Goal: Check status: Check status

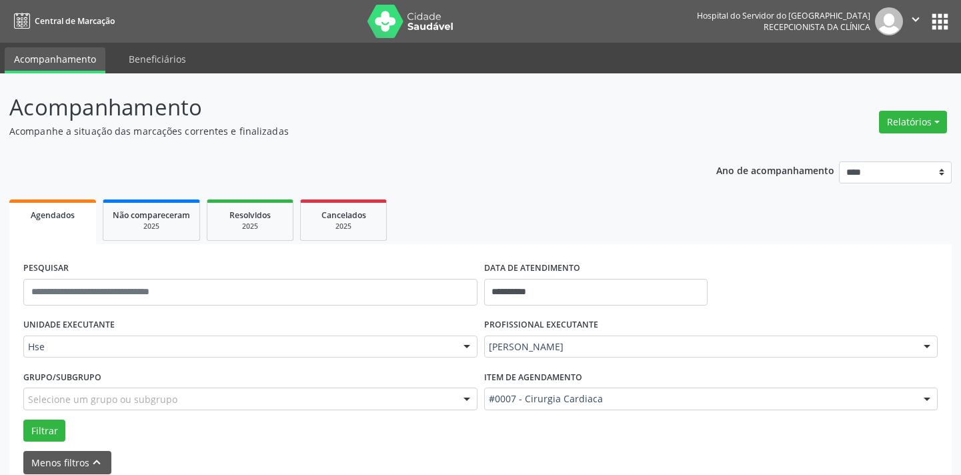
scroll to position [124, 0]
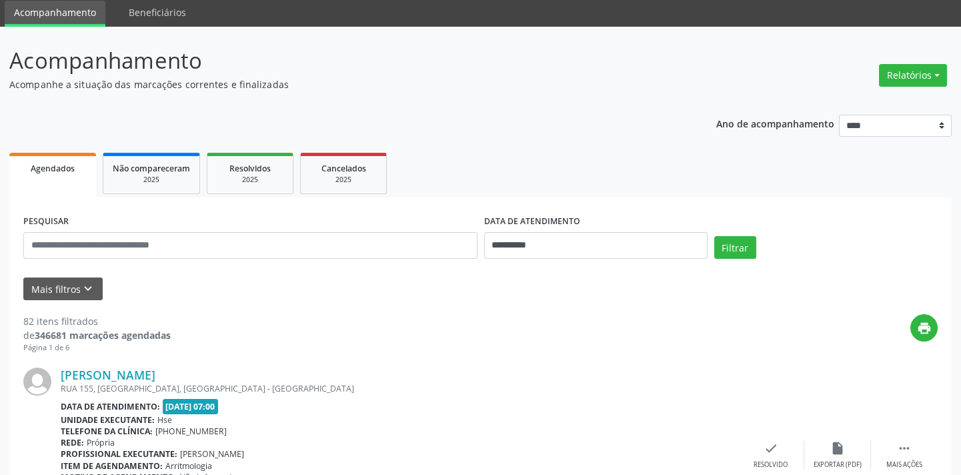
scroll to position [181, 0]
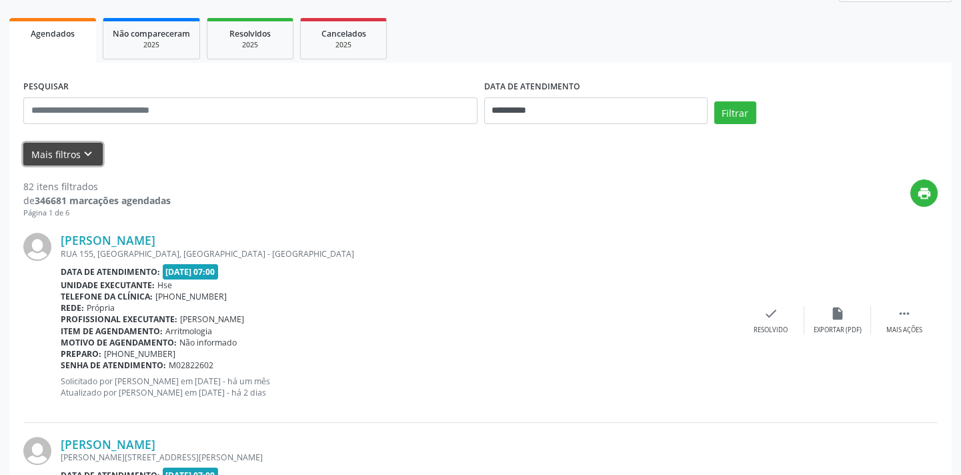
click at [88, 152] on icon "keyboard_arrow_down" at bounding box center [88, 154] width 15 height 15
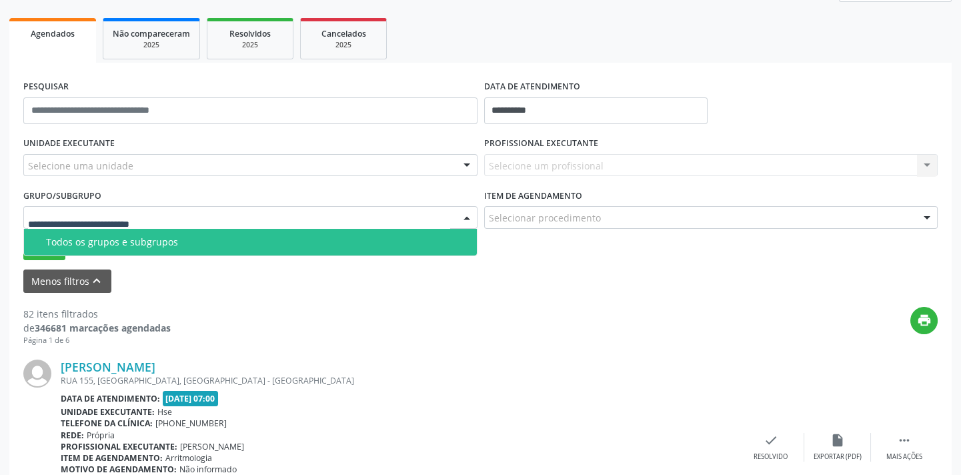
click at [72, 209] on div at bounding box center [250, 217] width 454 height 23
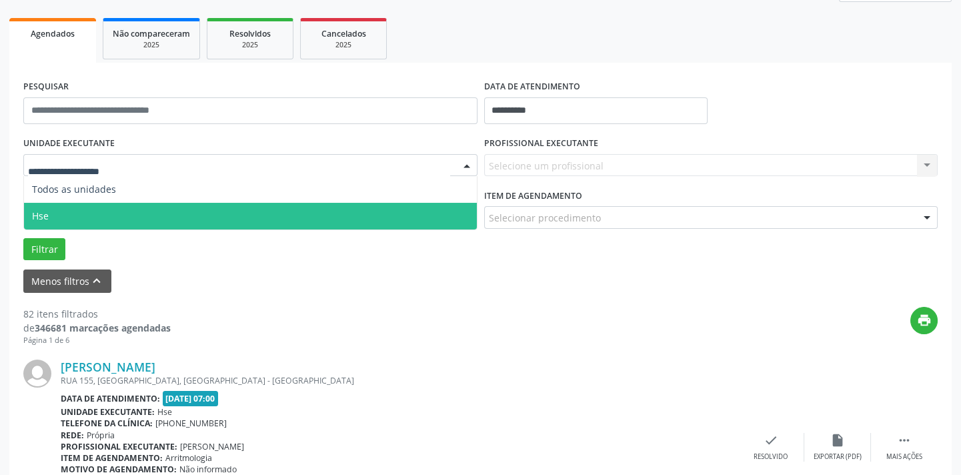
click at [66, 211] on span "Hse" at bounding box center [250, 216] width 453 height 27
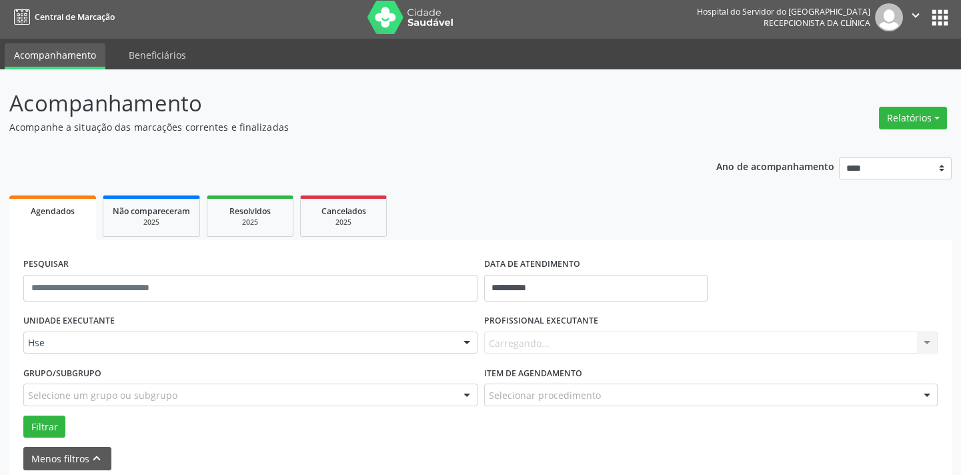
scroll to position [0, 0]
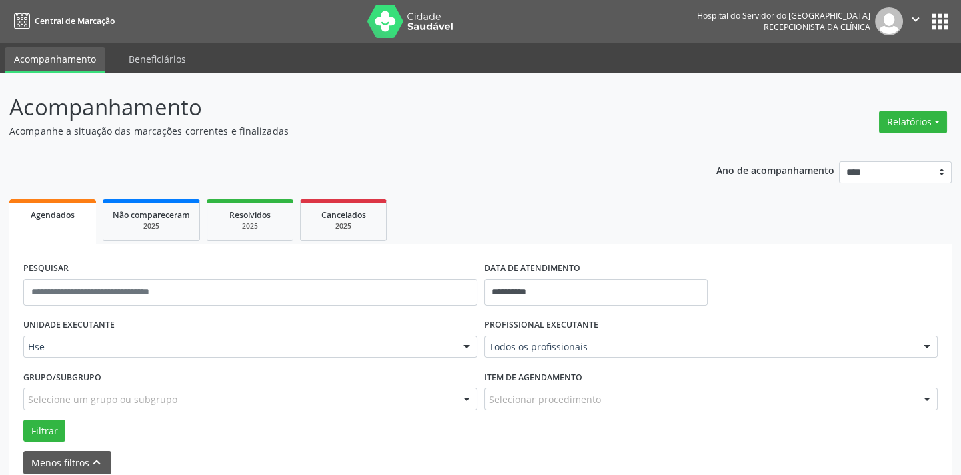
click at [929, 344] on div at bounding box center [927, 347] width 20 height 23
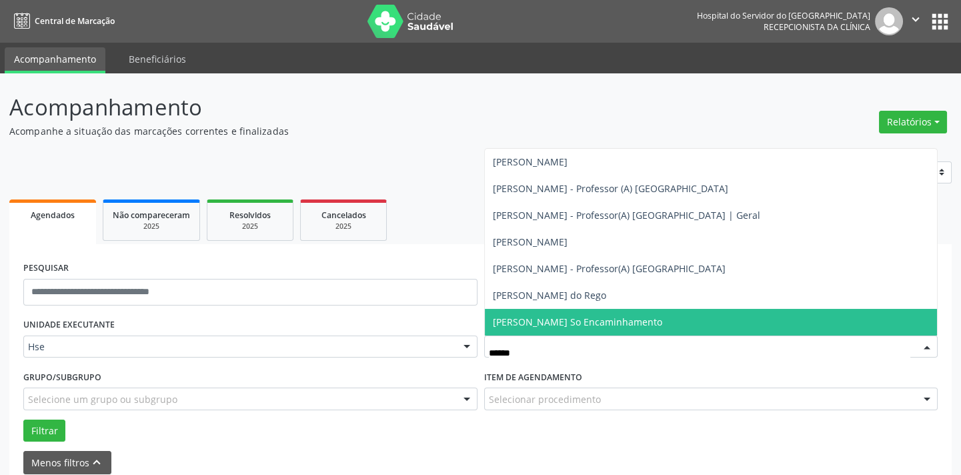
click at [583, 320] on span "[PERSON_NAME] So Encaminhamento" at bounding box center [577, 322] width 169 height 13
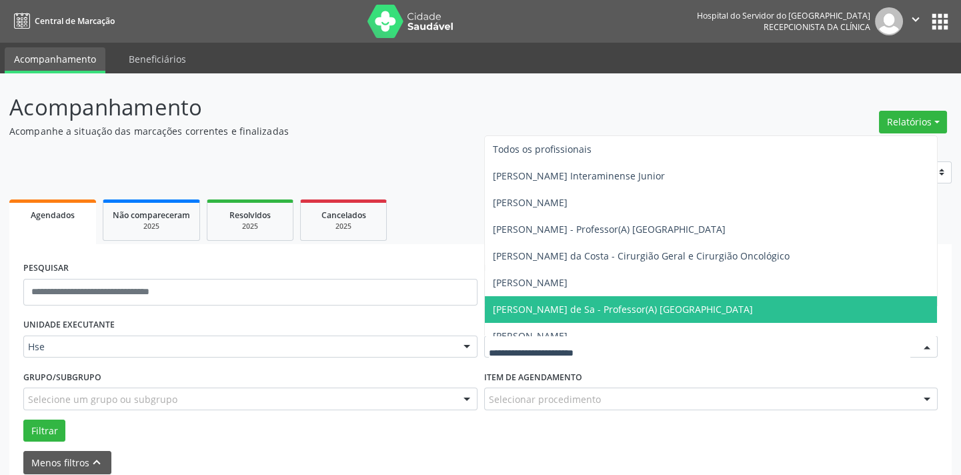
click at [921, 342] on div at bounding box center [927, 347] width 20 height 23
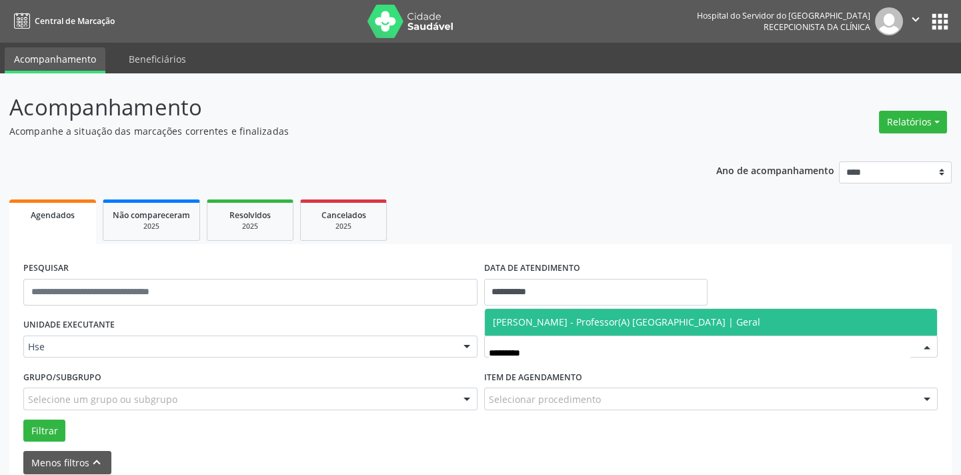
type input "*******"
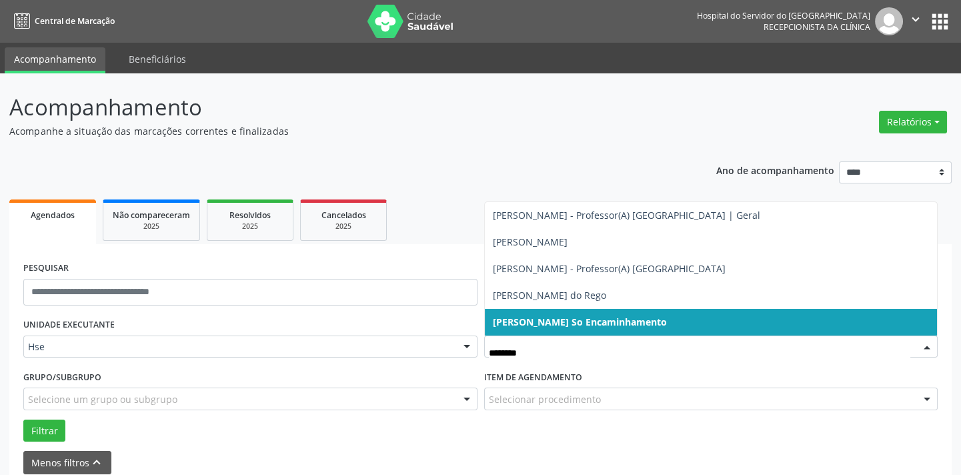
click at [594, 323] on span "[PERSON_NAME] So Encaminhamento" at bounding box center [580, 322] width 174 height 13
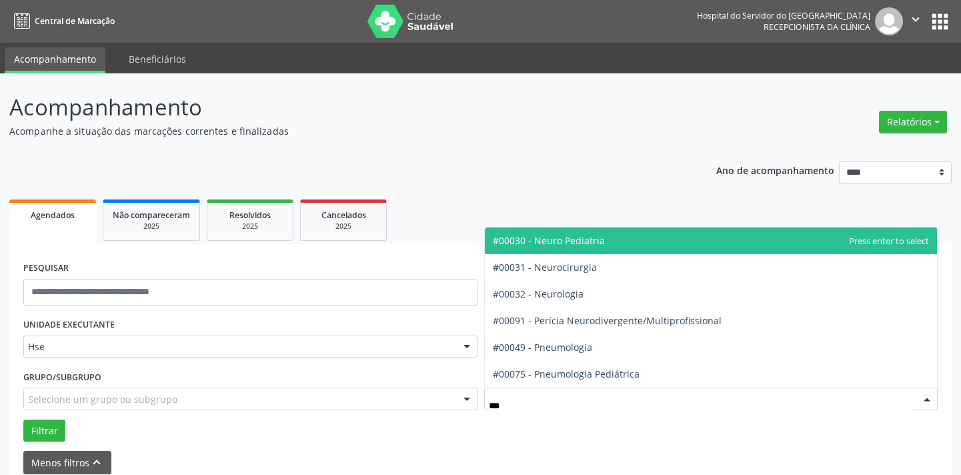
type input "****"
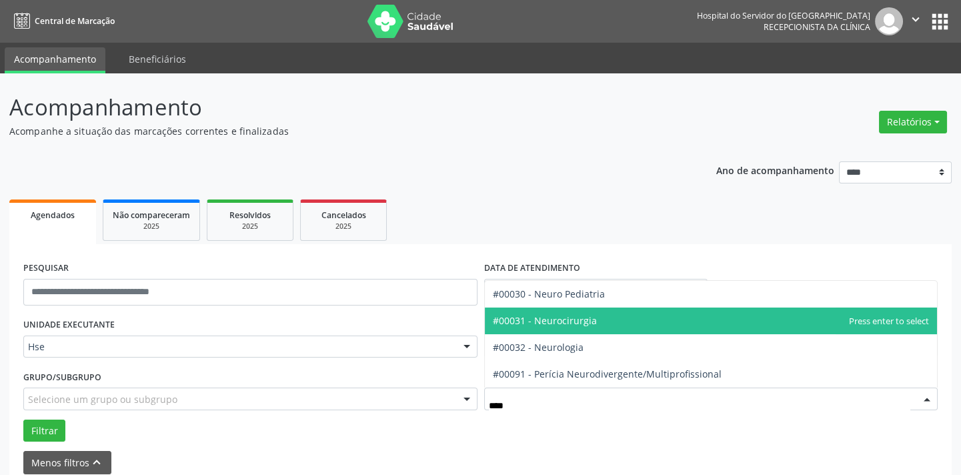
click at [565, 320] on span "#00031 - Neurocirurgia" at bounding box center [545, 320] width 104 height 13
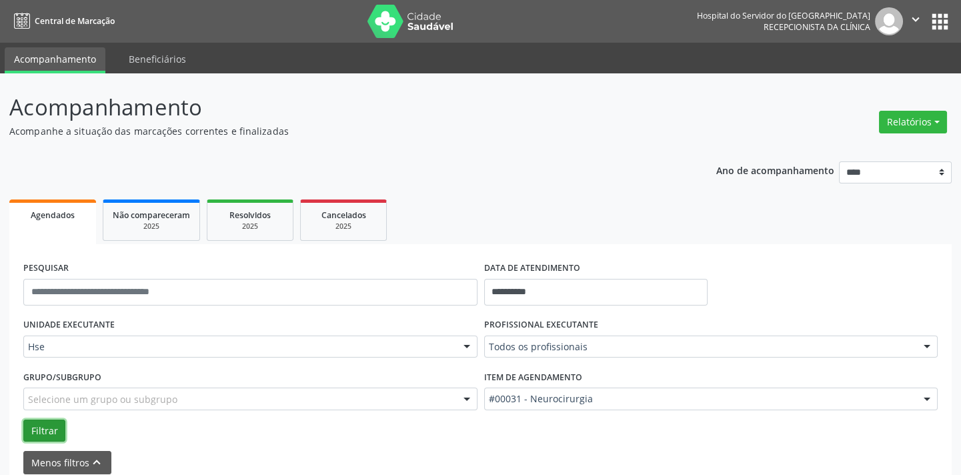
click at [35, 422] on button "Filtrar" at bounding box center [44, 431] width 42 height 23
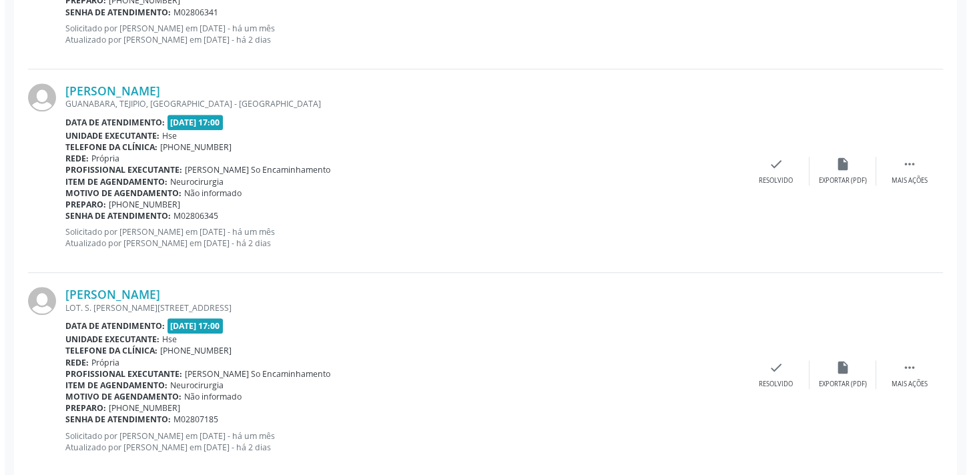
scroll to position [2365, 0]
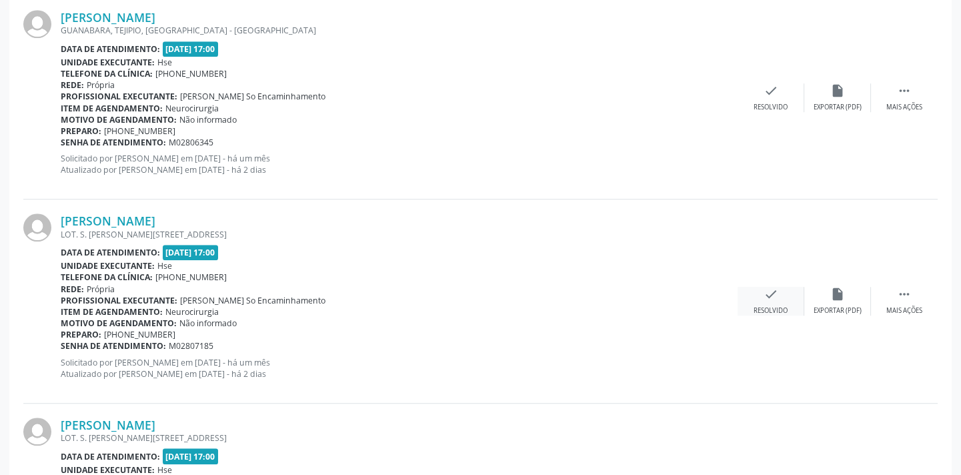
click at [764, 295] on icon "check" at bounding box center [771, 294] width 15 height 15
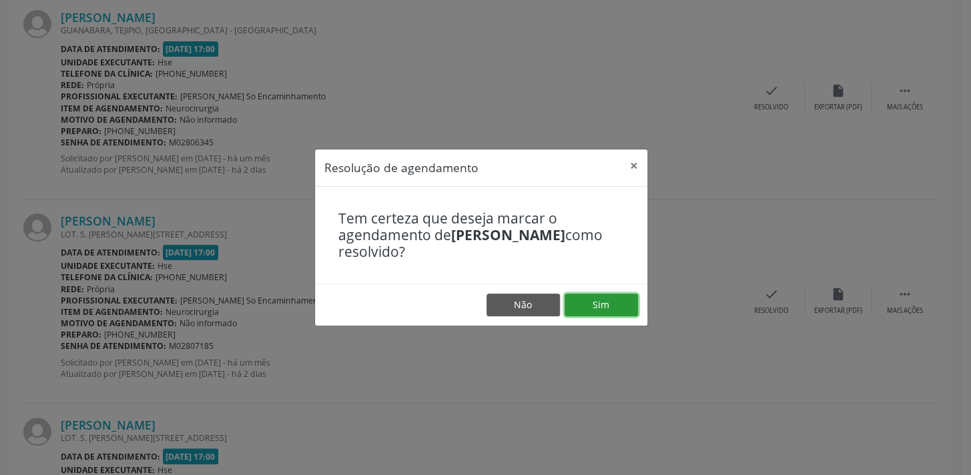
click at [608, 304] on button "Sim" at bounding box center [600, 305] width 73 height 23
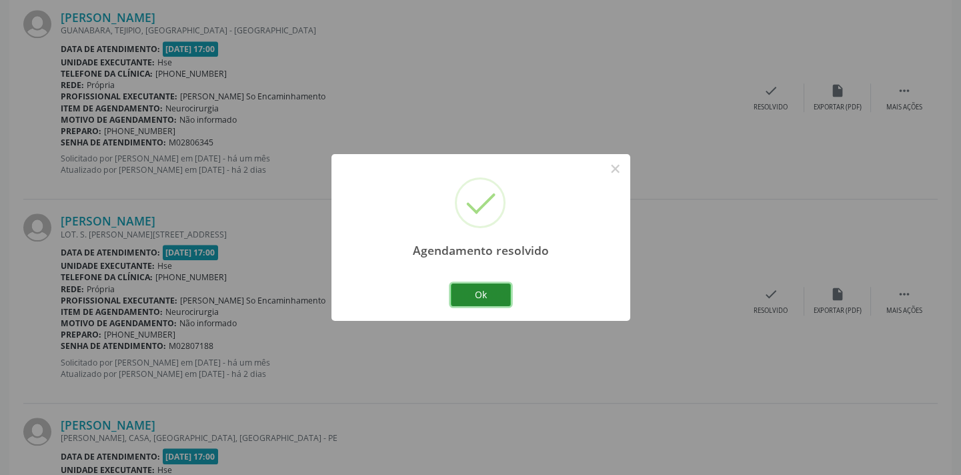
click at [496, 290] on button "Ok" at bounding box center [481, 295] width 60 height 23
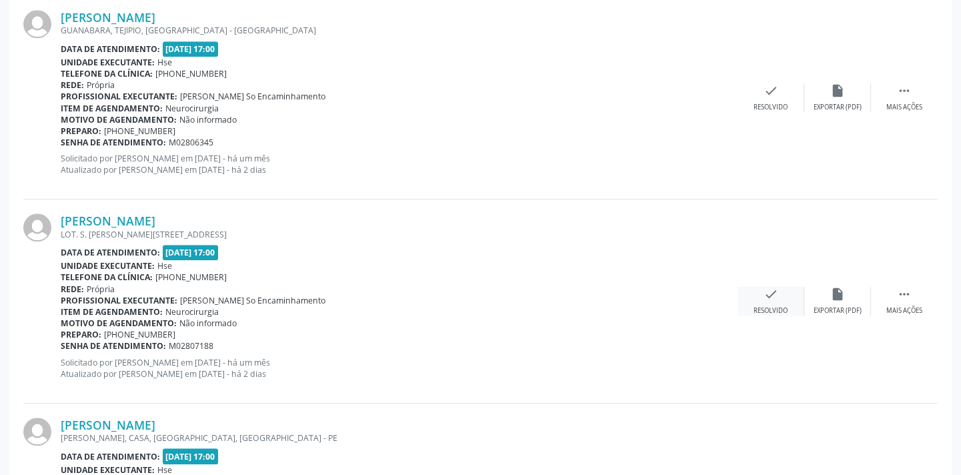
click at [765, 296] on icon "check" at bounding box center [771, 294] width 15 height 15
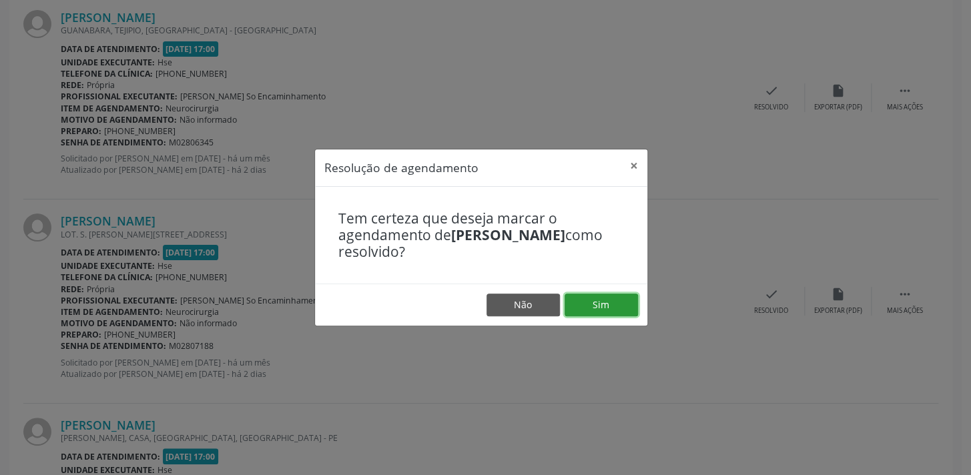
click at [606, 304] on button "Sim" at bounding box center [600, 305] width 73 height 23
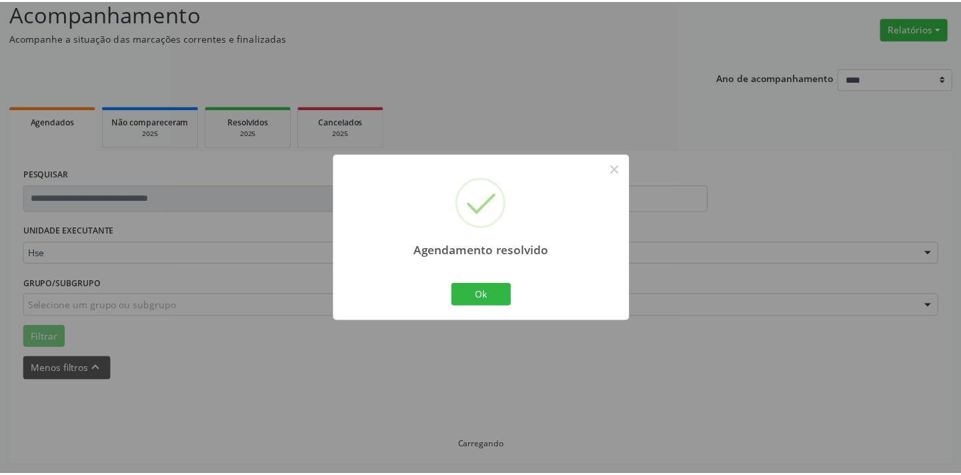
scroll to position [93, 0]
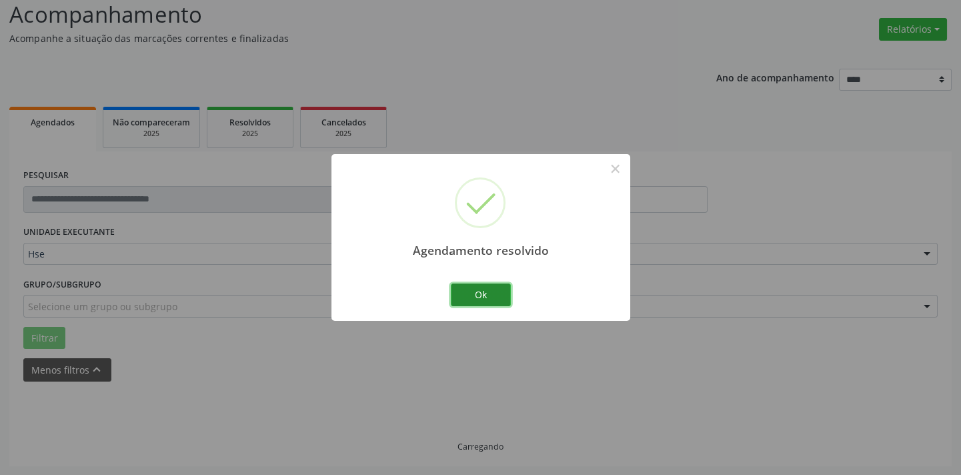
click at [477, 289] on button "Ok" at bounding box center [481, 295] width 60 height 23
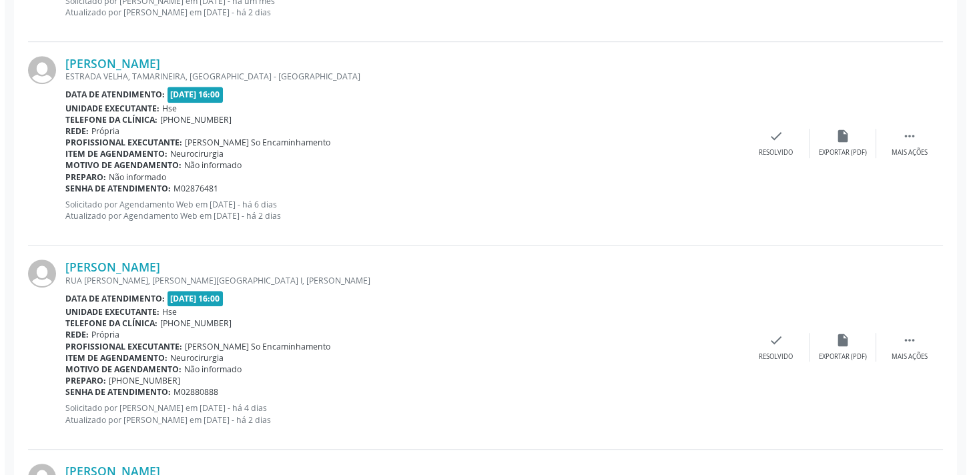
scroll to position [1730, 0]
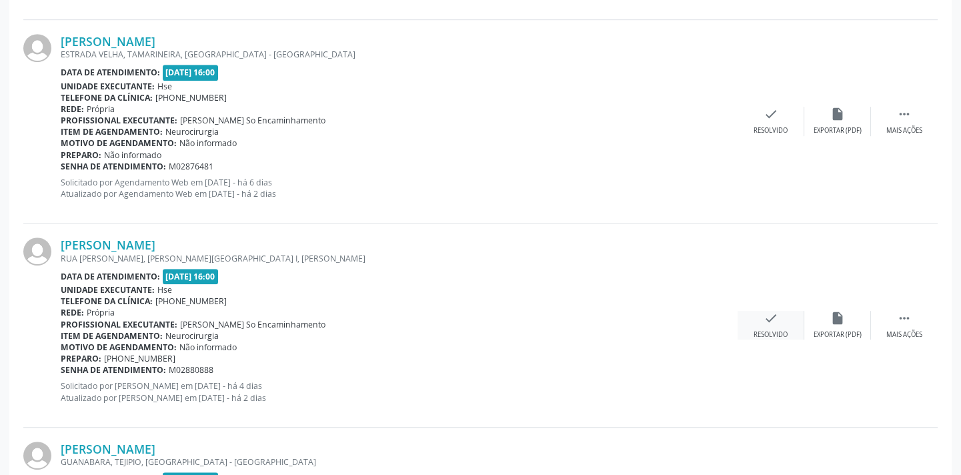
click at [782, 323] on div "check Resolvido" at bounding box center [771, 325] width 67 height 29
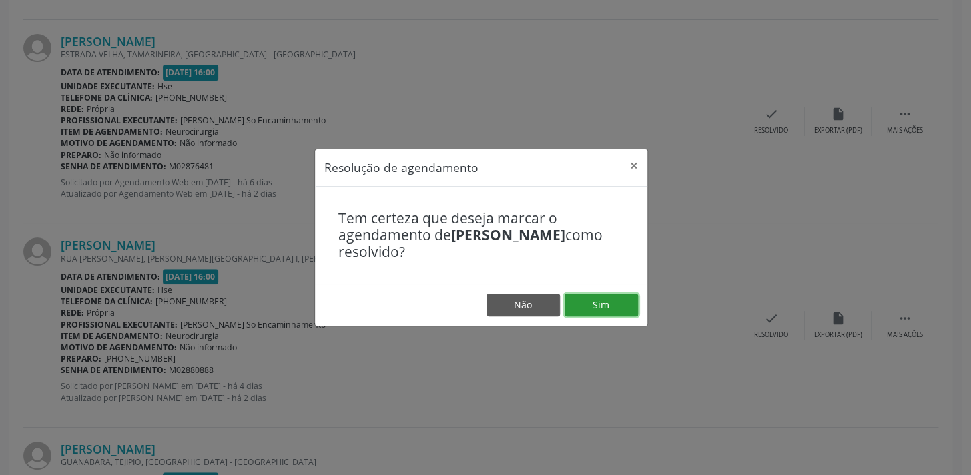
click at [596, 300] on button "Sim" at bounding box center [600, 305] width 73 height 23
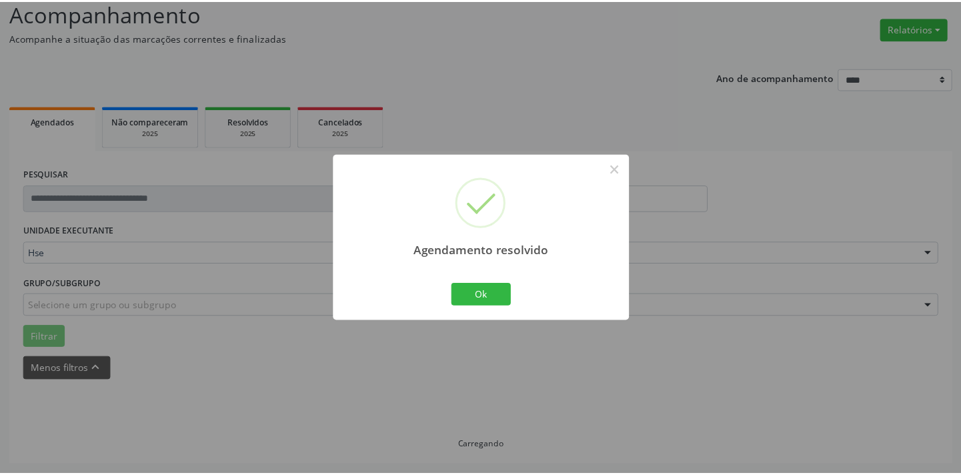
scroll to position [93, 0]
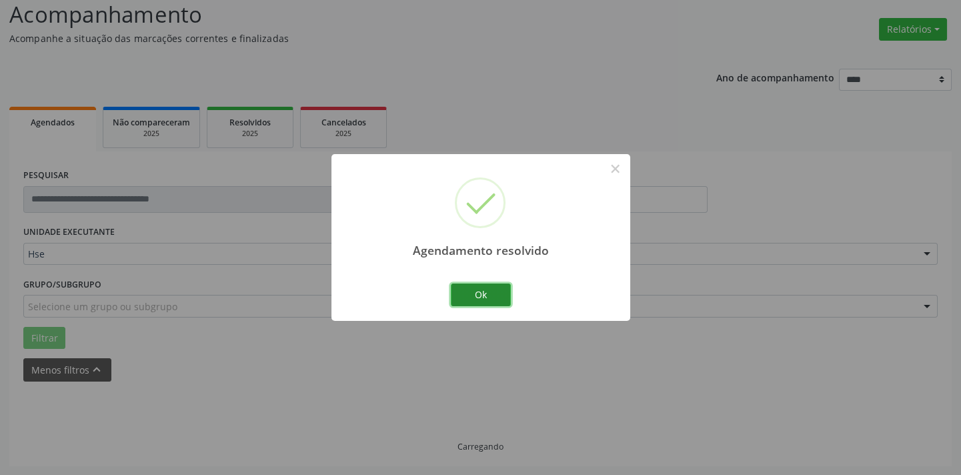
click at [469, 289] on button "Ok" at bounding box center [481, 295] width 60 height 23
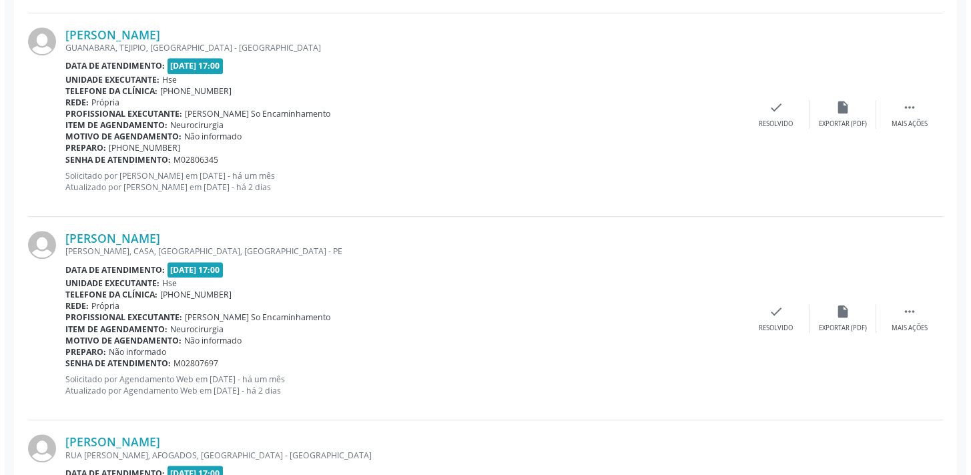
scroll to position [2155, 0]
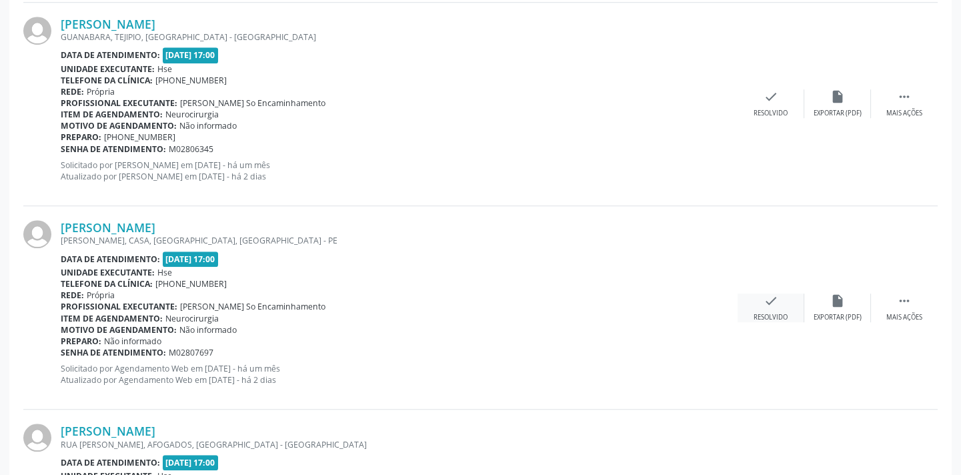
click at [762, 301] on div "check Resolvido" at bounding box center [771, 308] width 67 height 29
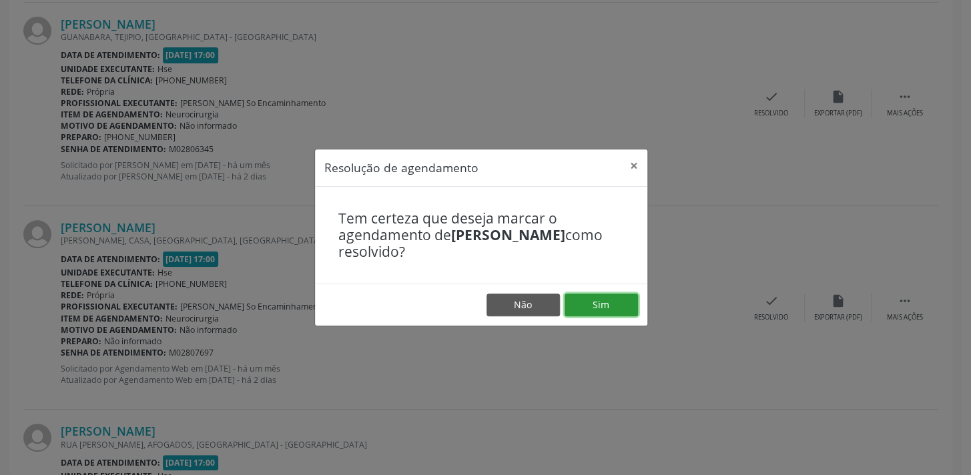
click at [606, 297] on button "Sim" at bounding box center [600, 305] width 73 height 23
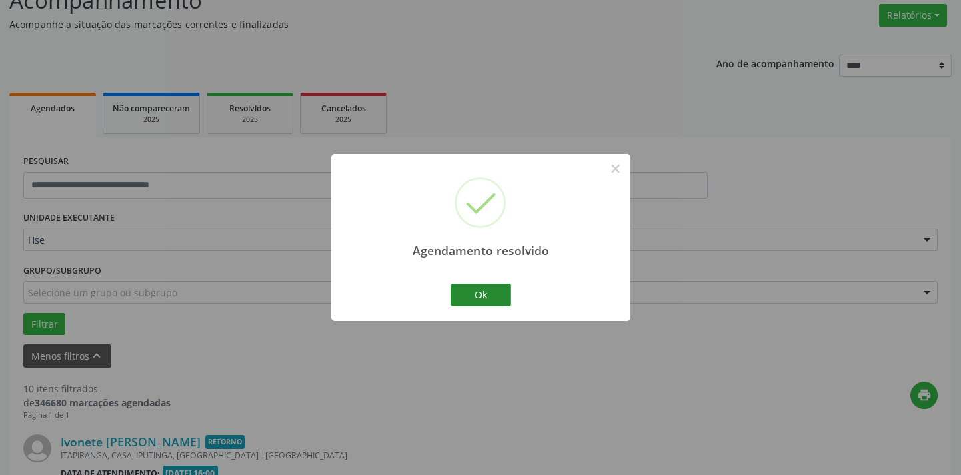
scroll to position [2109, 0]
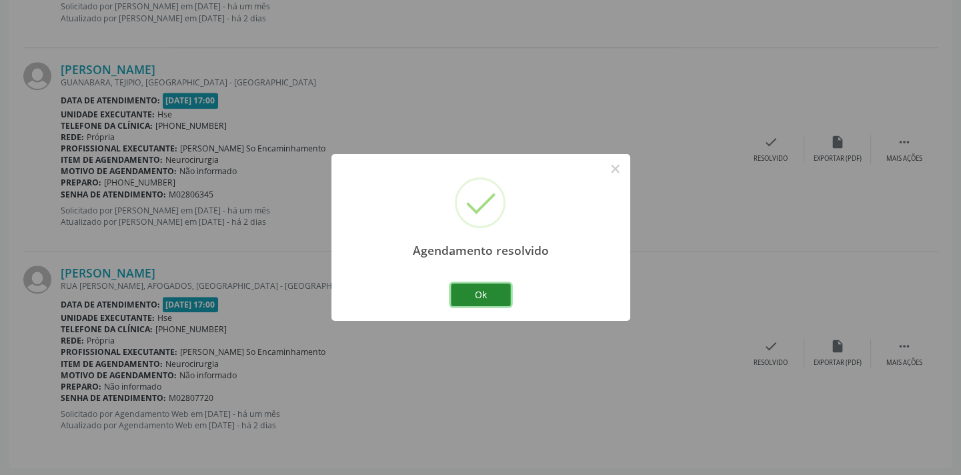
click at [480, 290] on button "Ok" at bounding box center [481, 295] width 60 height 23
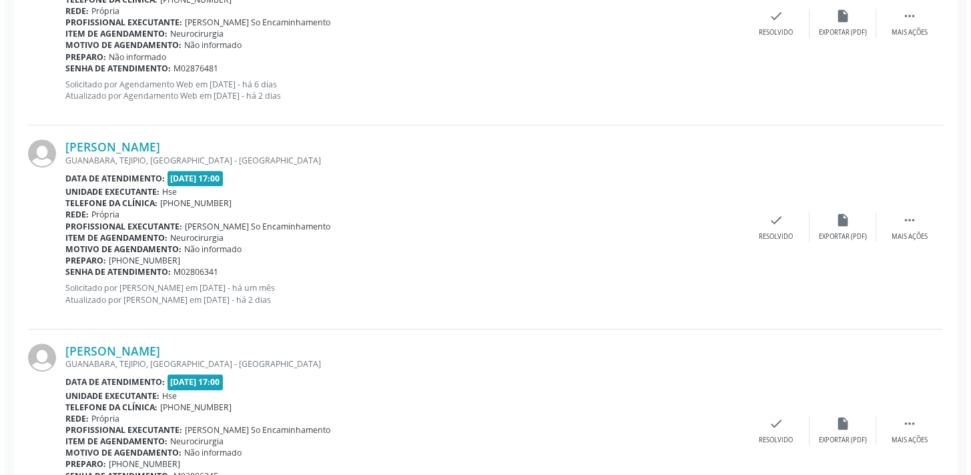
scroll to position [1806, 0]
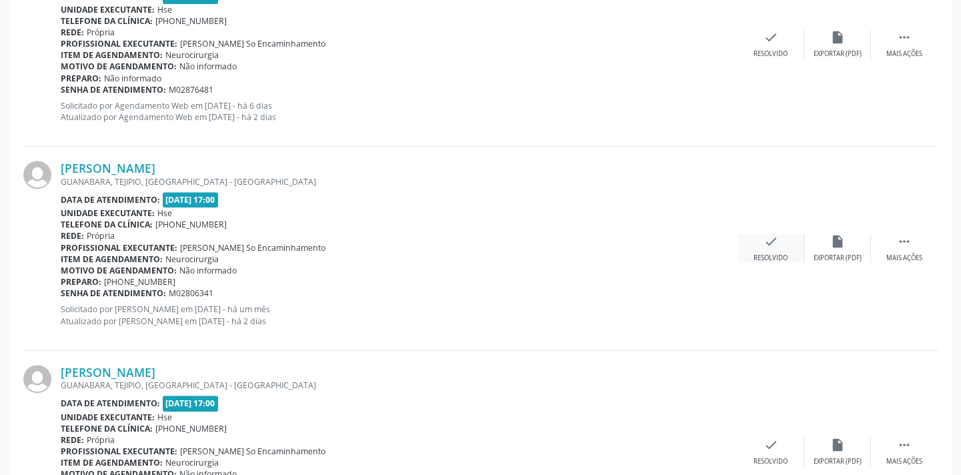
click at [774, 247] on div "check Resolvido" at bounding box center [771, 248] width 67 height 29
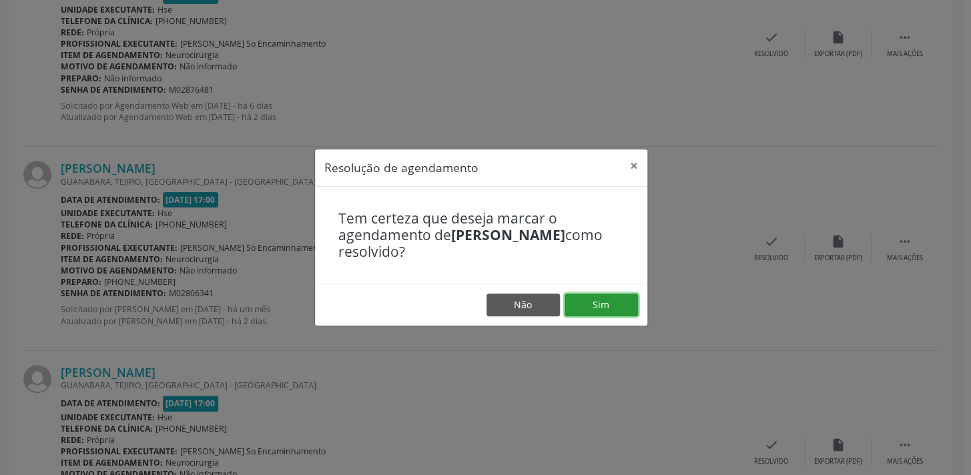
click at [604, 300] on button "Sim" at bounding box center [600, 305] width 73 height 23
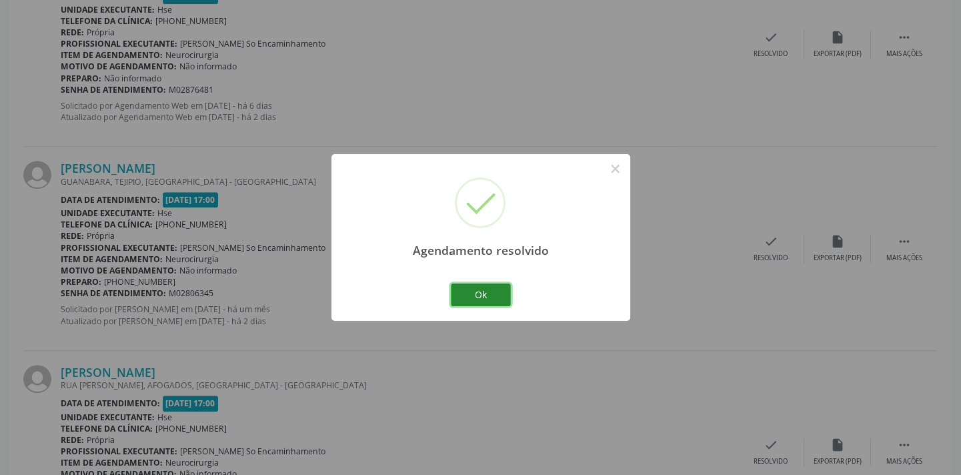
click at [475, 298] on button "Ok" at bounding box center [481, 295] width 60 height 23
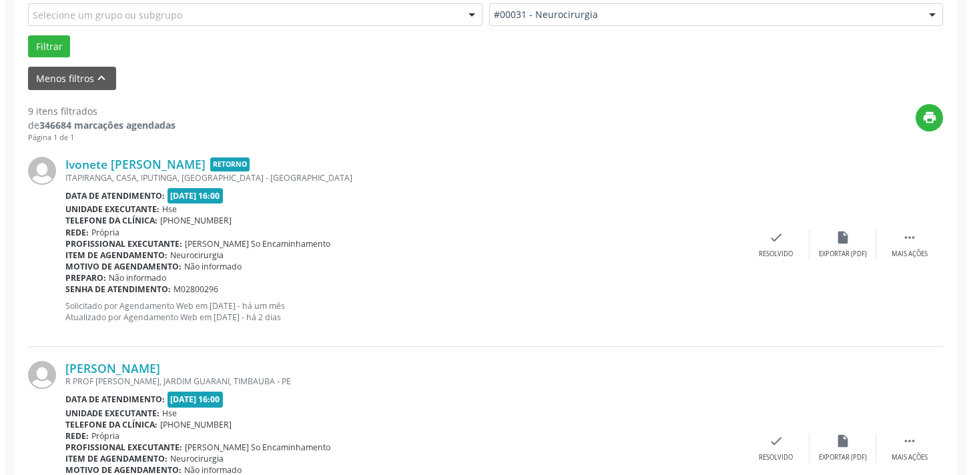
scroll to position [412, 0]
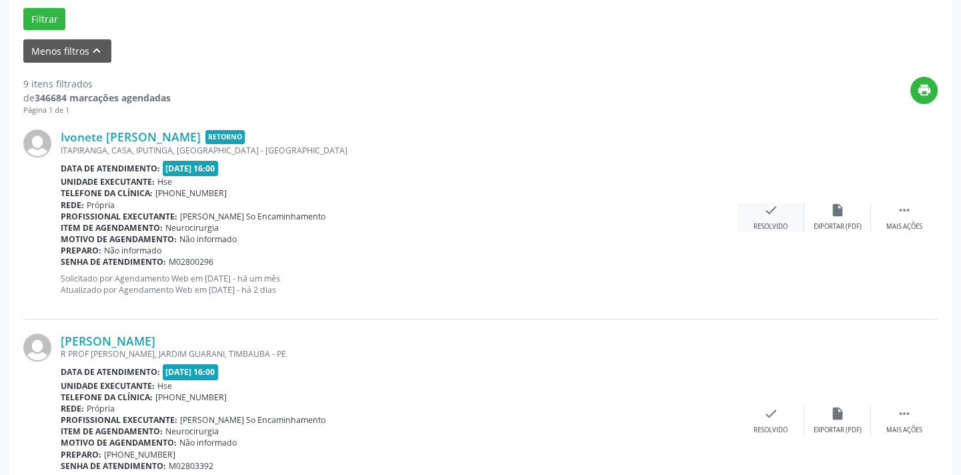
click at [770, 215] on icon "check" at bounding box center [771, 210] width 15 height 15
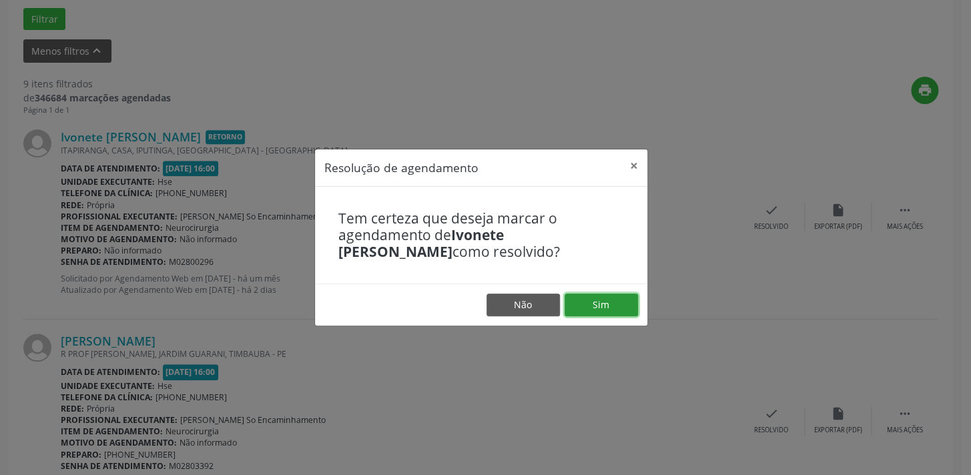
click at [602, 304] on button "Sim" at bounding box center [600, 305] width 73 height 23
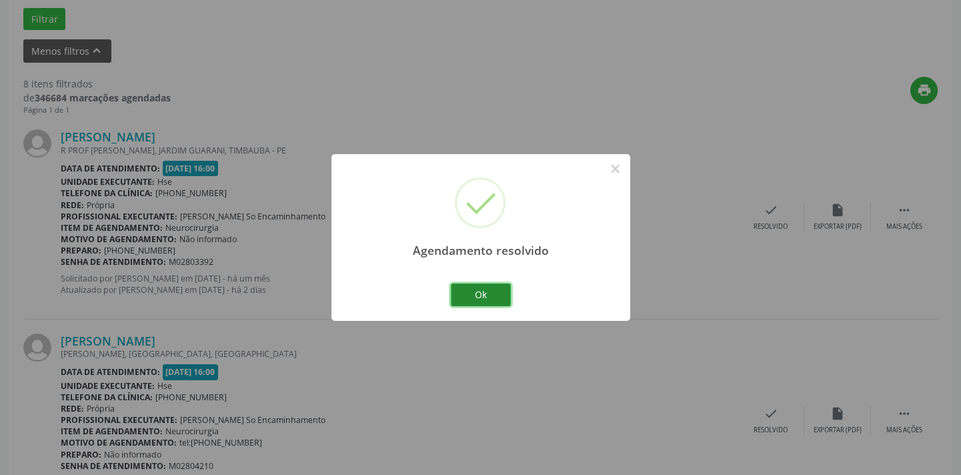
click at [467, 300] on button "Ok" at bounding box center [481, 295] width 60 height 23
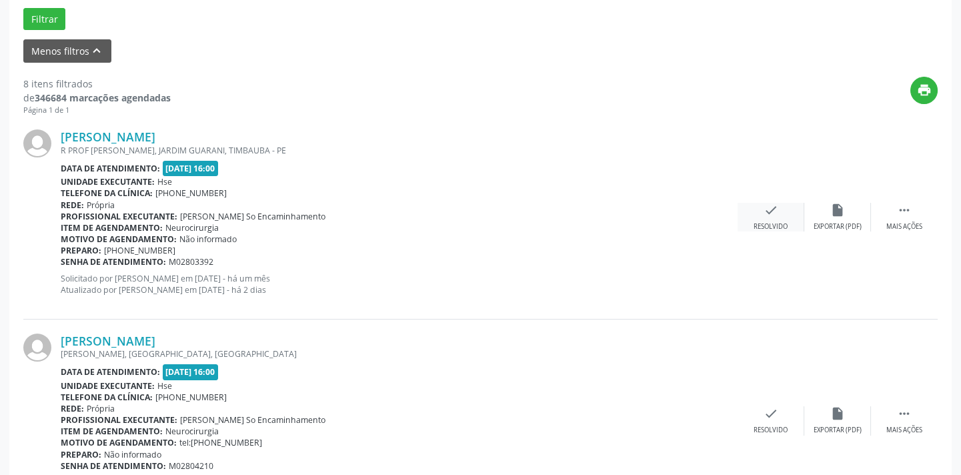
click at [774, 215] on icon "check" at bounding box center [771, 210] width 15 height 15
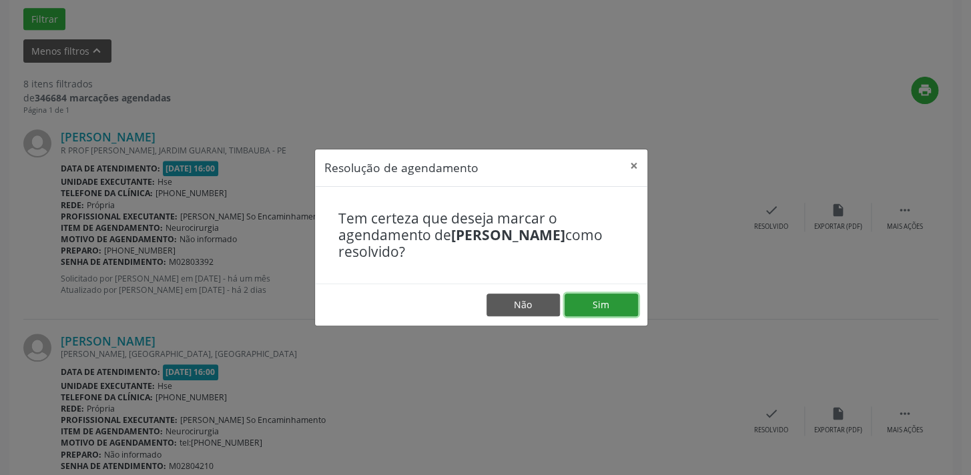
click at [596, 303] on button "Sim" at bounding box center [600, 305] width 73 height 23
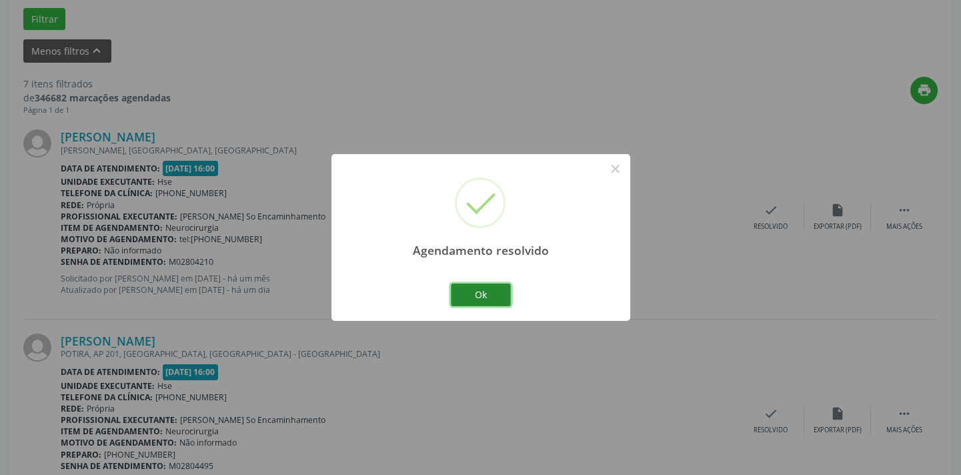
click at [460, 299] on button "Ok" at bounding box center [481, 295] width 60 height 23
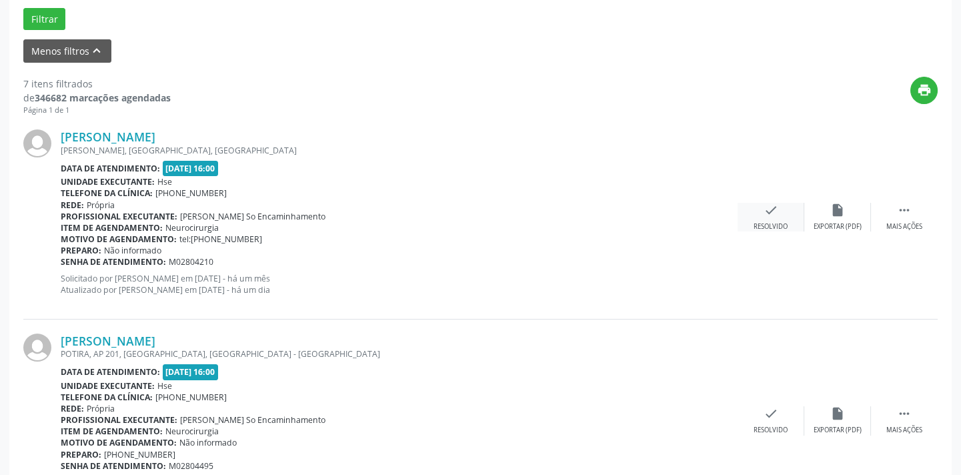
click at [764, 214] on icon "check" at bounding box center [771, 210] width 15 height 15
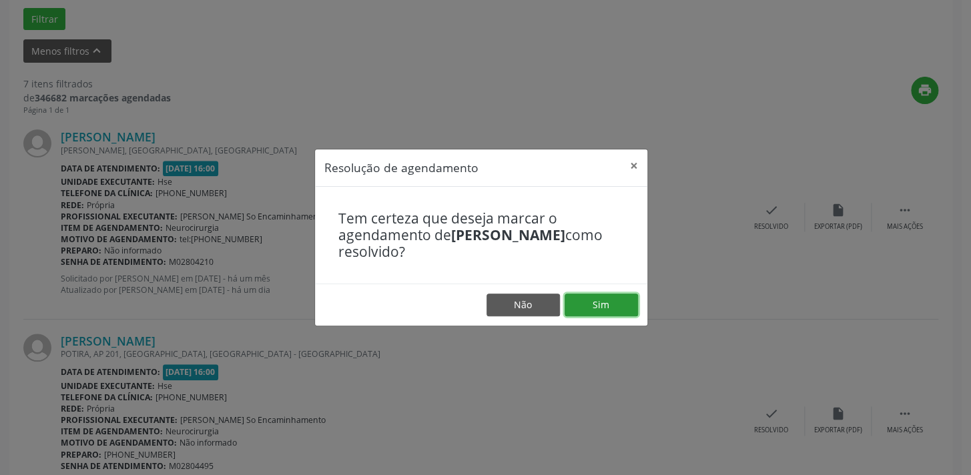
click at [618, 300] on button "Sim" at bounding box center [600, 305] width 73 height 23
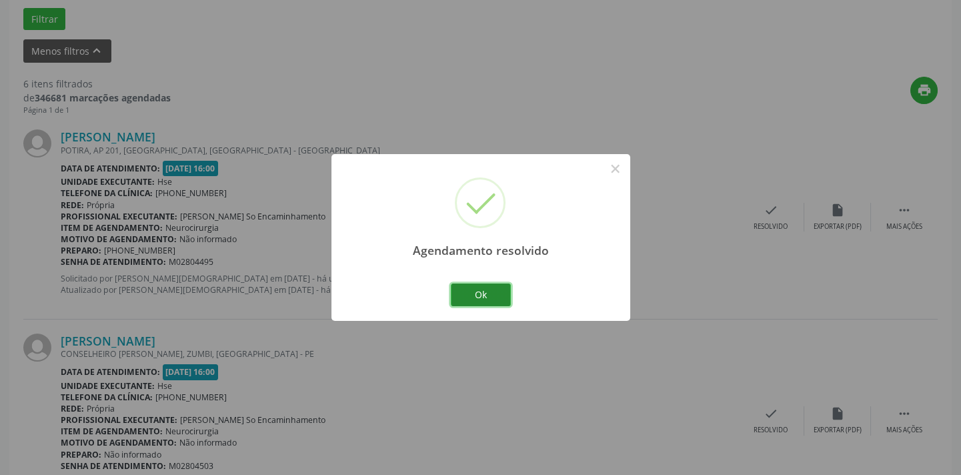
click at [468, 290] on button "Ok" at bounding box center [481, 295] width 60 height 23
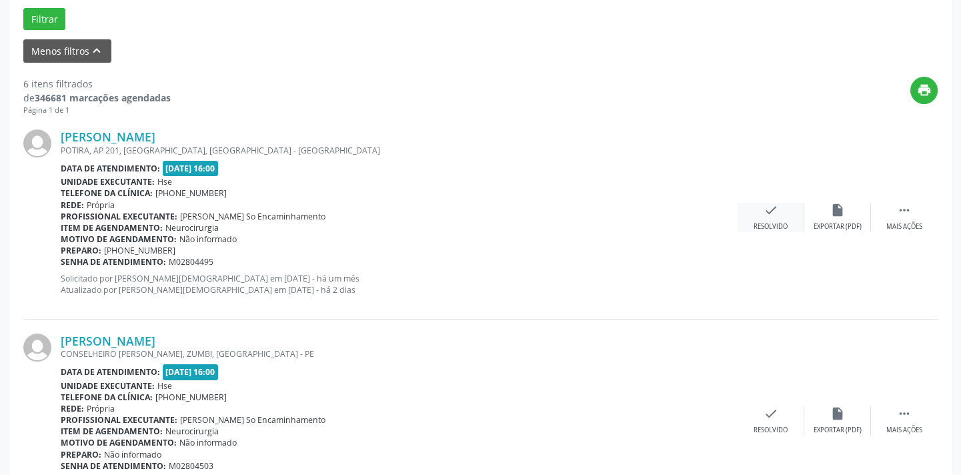
click at [766, 217] on div "check Resolvido" at bounding box center [771, 217] width 67 height 29
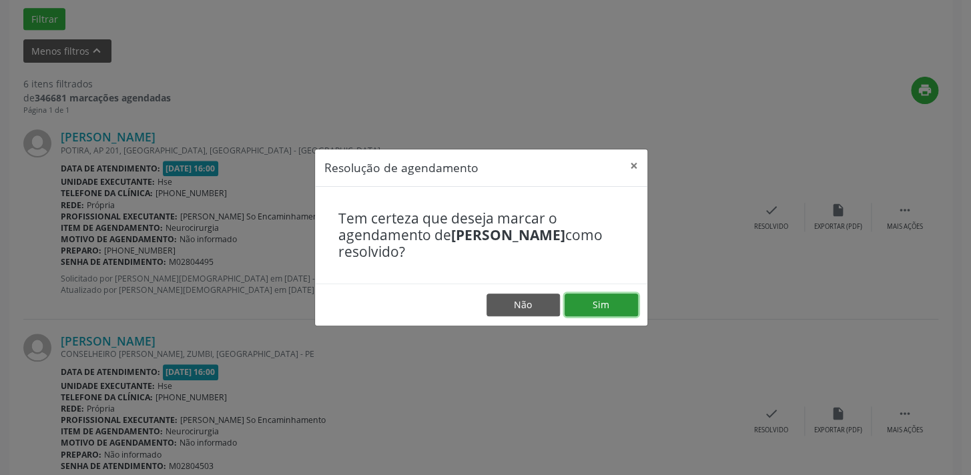
click at [606, 312] on button "Sim" at bounding box center [600, 305] width 73 height 23
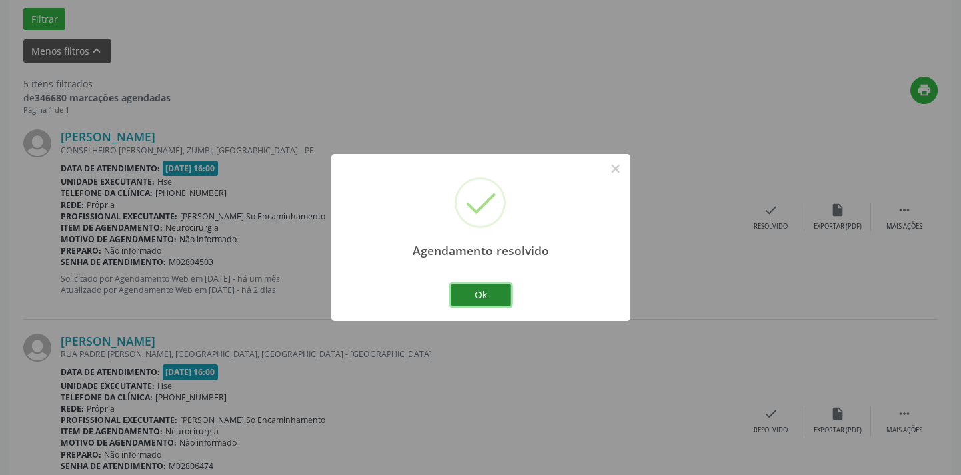
click at [488, 300] on button "Ok" at bounding box center [481, 295] width 60 height 23
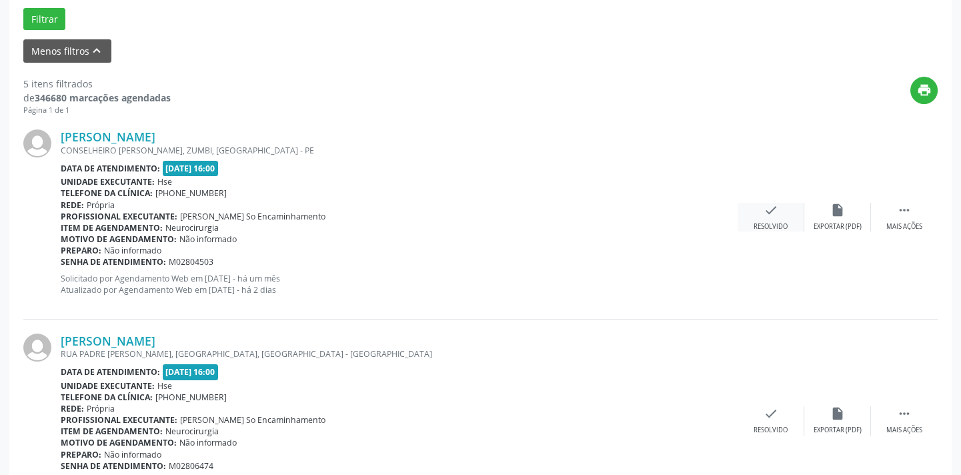
click at [764, 204] on icon "check" at bounding box center [771, 210] width 15 height 15
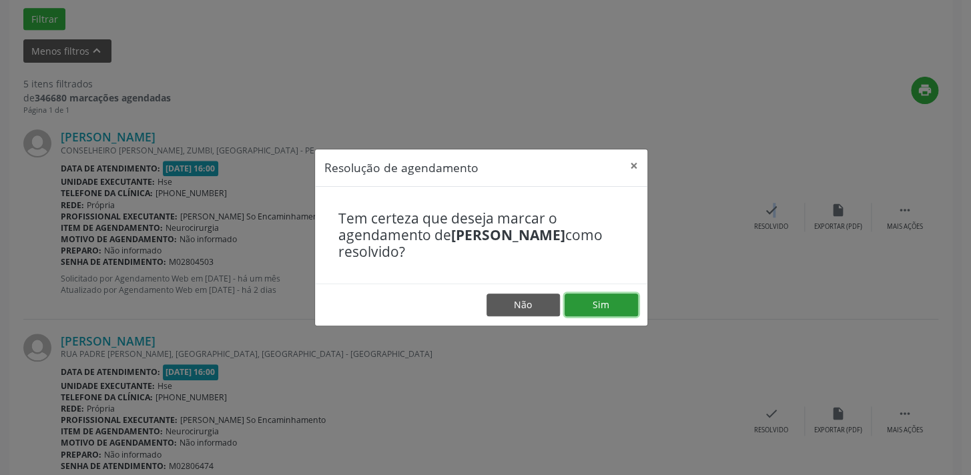
click at [586, 305] on button "Sim" at bounding box center [600, 305] width 73 height 23
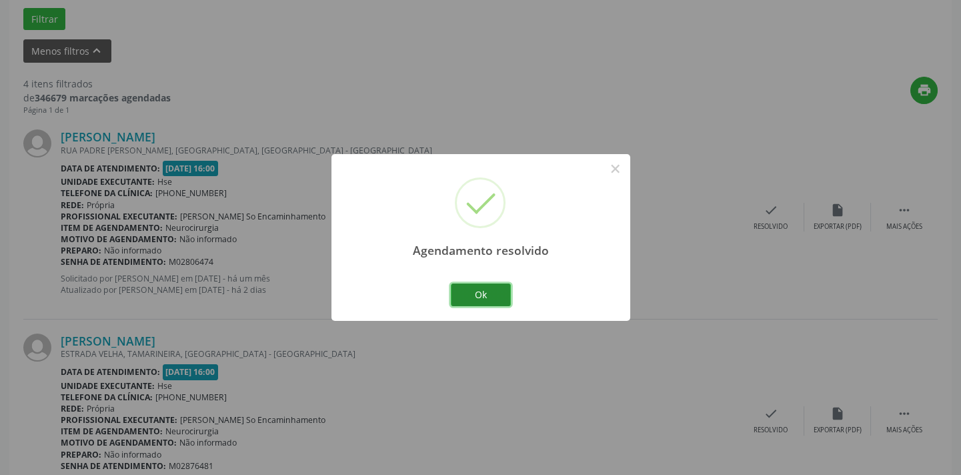
click at [480, 292] on button "Ok" at bounding box center [481, 295] width 60 height 23
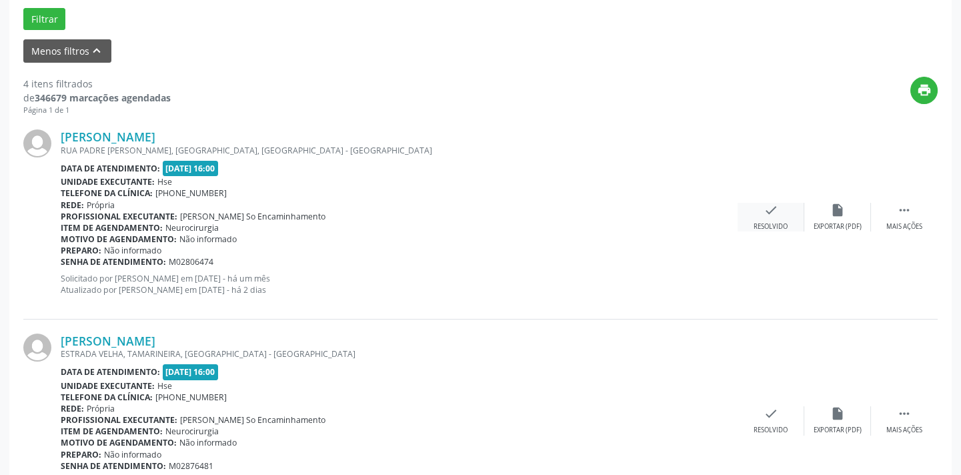
click at [774, 222] on div "Resolvido" at bounding box center [771, 226] width 34 height 9
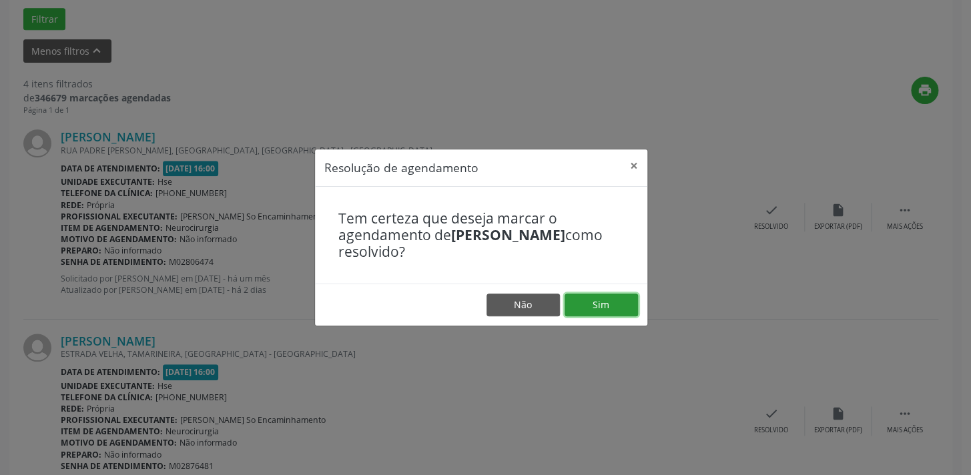
click at [586, 307] on button "Sim" at bounding box center [600, 305] width 73 height 23
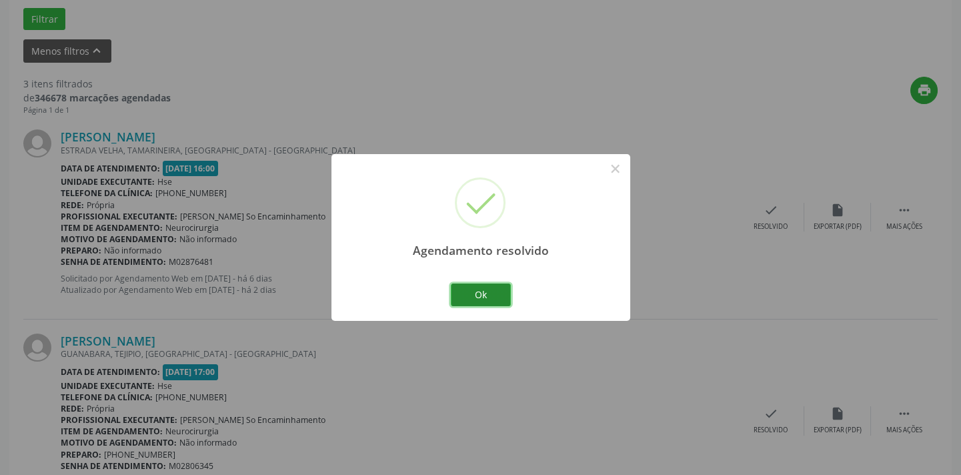
click at [479, 287] on button "Ok" at bounding box center [481, 295] width 60 height 23
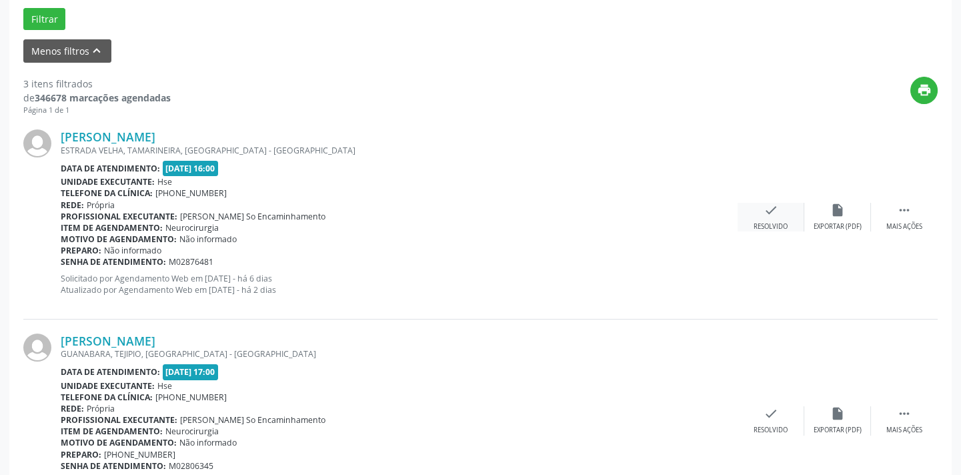
click at [765, 214] on icon "check" at bounding box center [771, 210] width 15 height 15
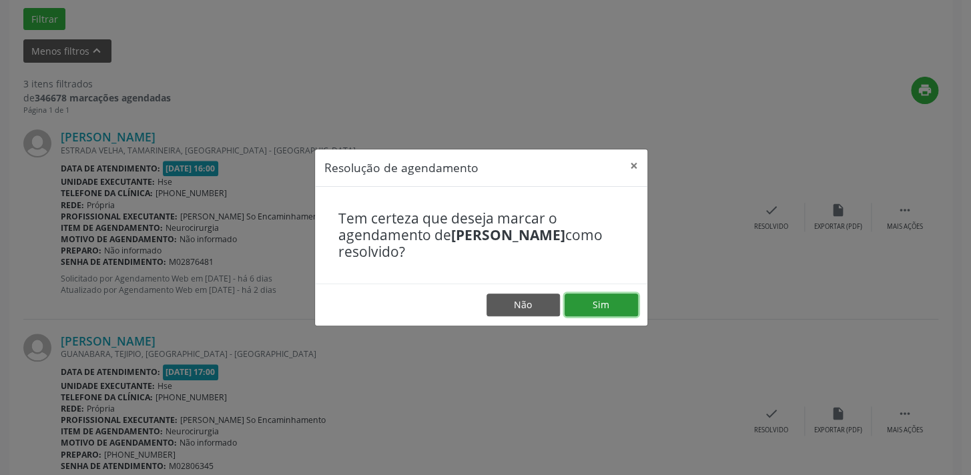
click at [603, 306] on button "Sim" at bounding box center [600, 305] width 73 height 23
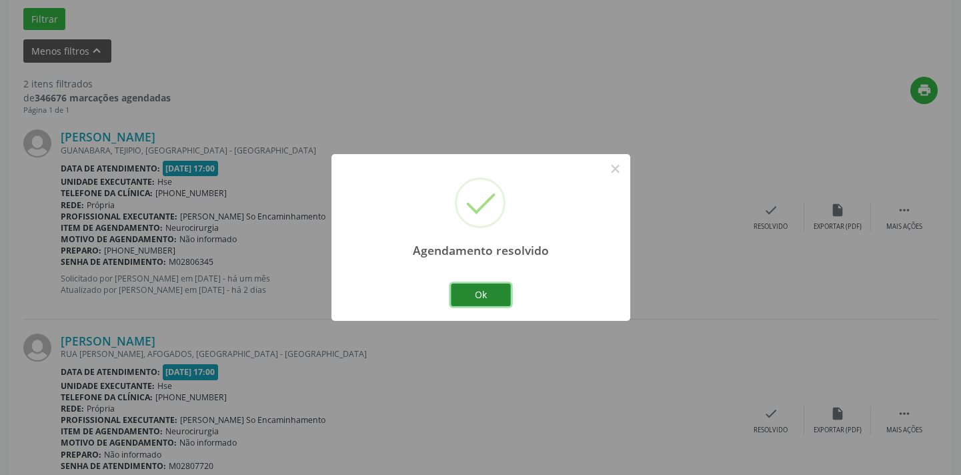
click at [461, 294] on button "Ok" at bounding box center [481, 295] width 60 height 23
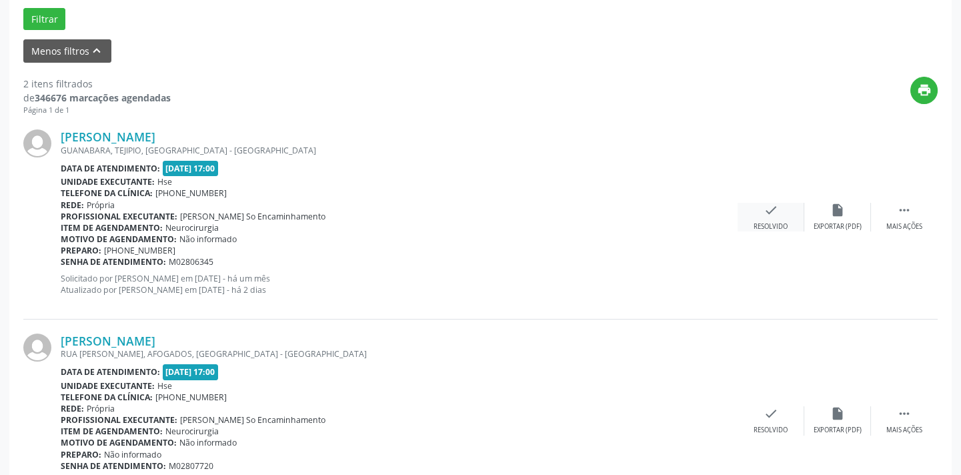
click at [757, 215] on div "check Resolvido" at bounding box center [771, 217] width 67 height 29
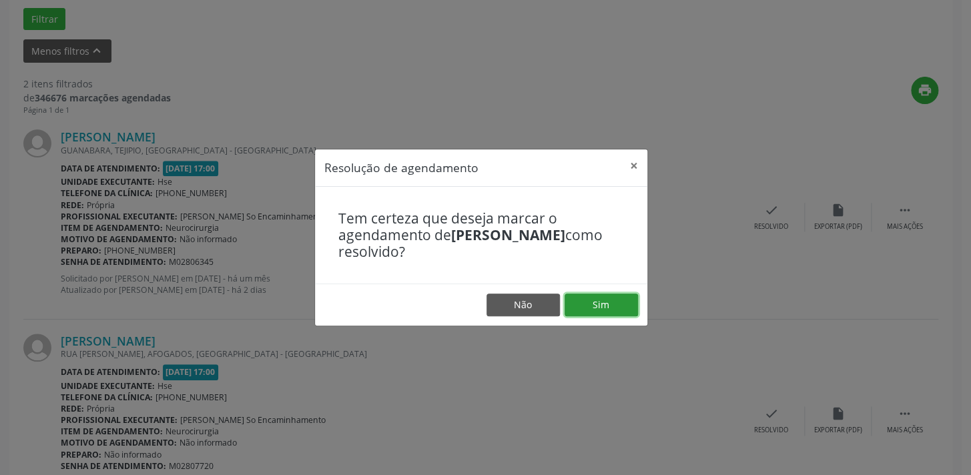
click at [582, 306] on button "Sim" at bounding box center [600, 305] width 73 height 23
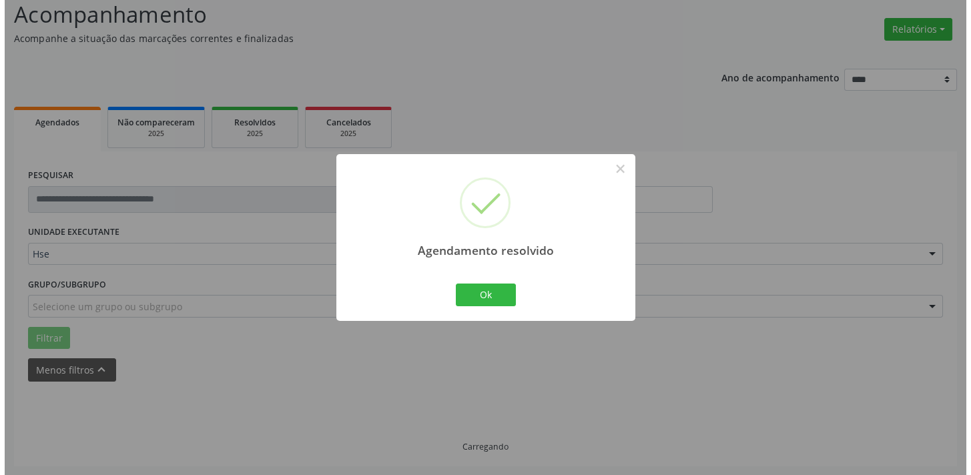
scroll to position [278, 0]
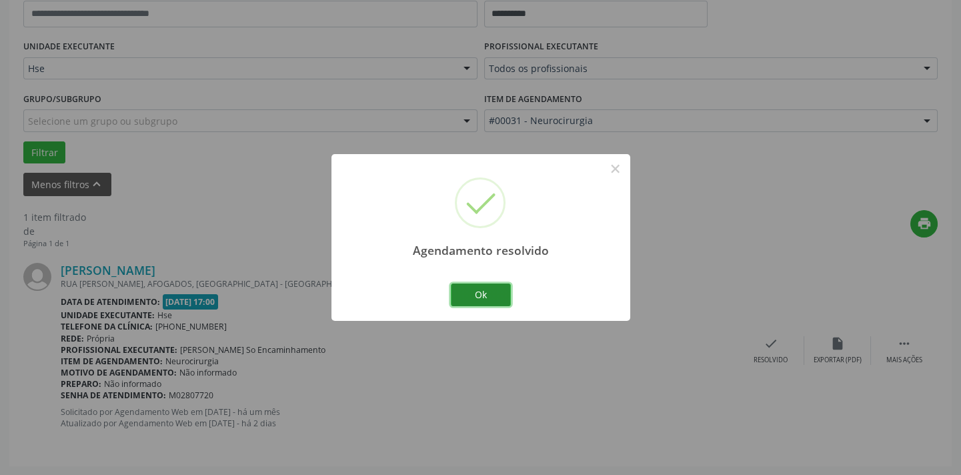
click at [482, 288] on button "Ok" at bounding box center [481, 295] width 60 height 23
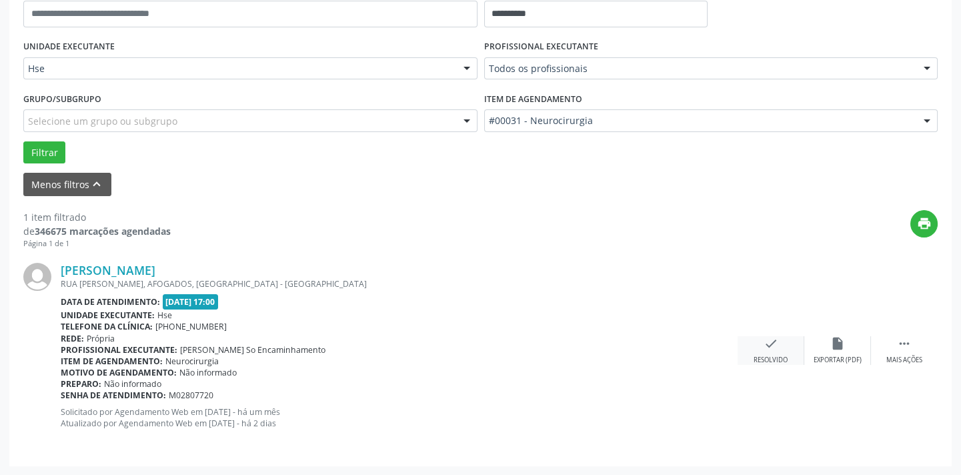
click at [772, 343] on icon "check" at bounding box center [771, 343] width 15 height 15
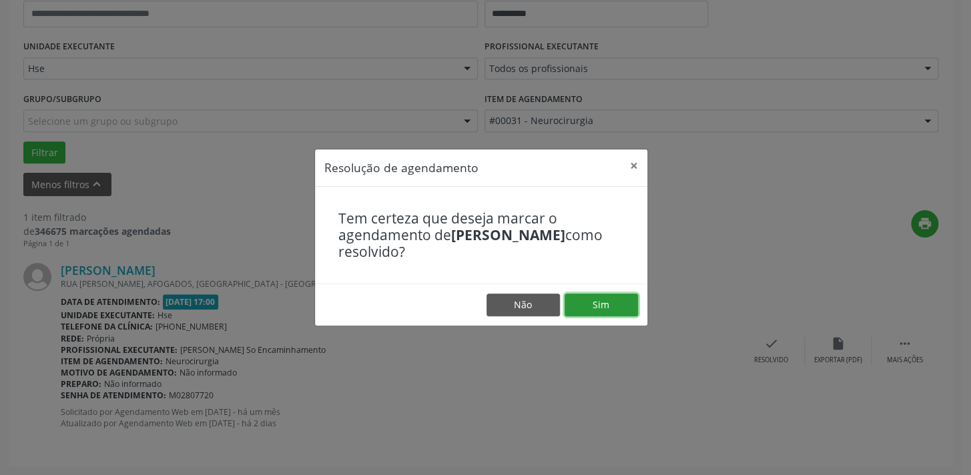
click at [593, 301] on button "Sim" at bounding box center [600, 305] width 73 height 23
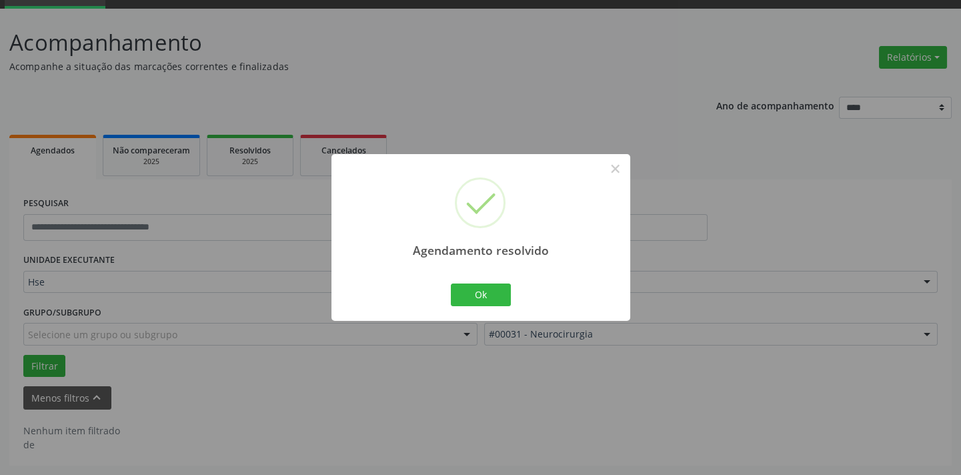
scroll to position [63, 0]
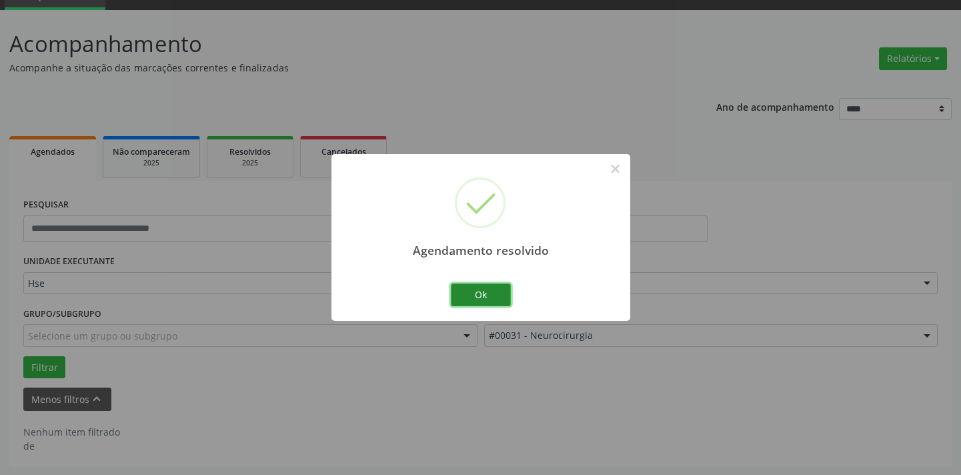
click at [493, 293] on button "Ok" at bounding box center [481, 295] width 60 height 23
